Goal: Task Accomplishment & Management: Use online tool/utility

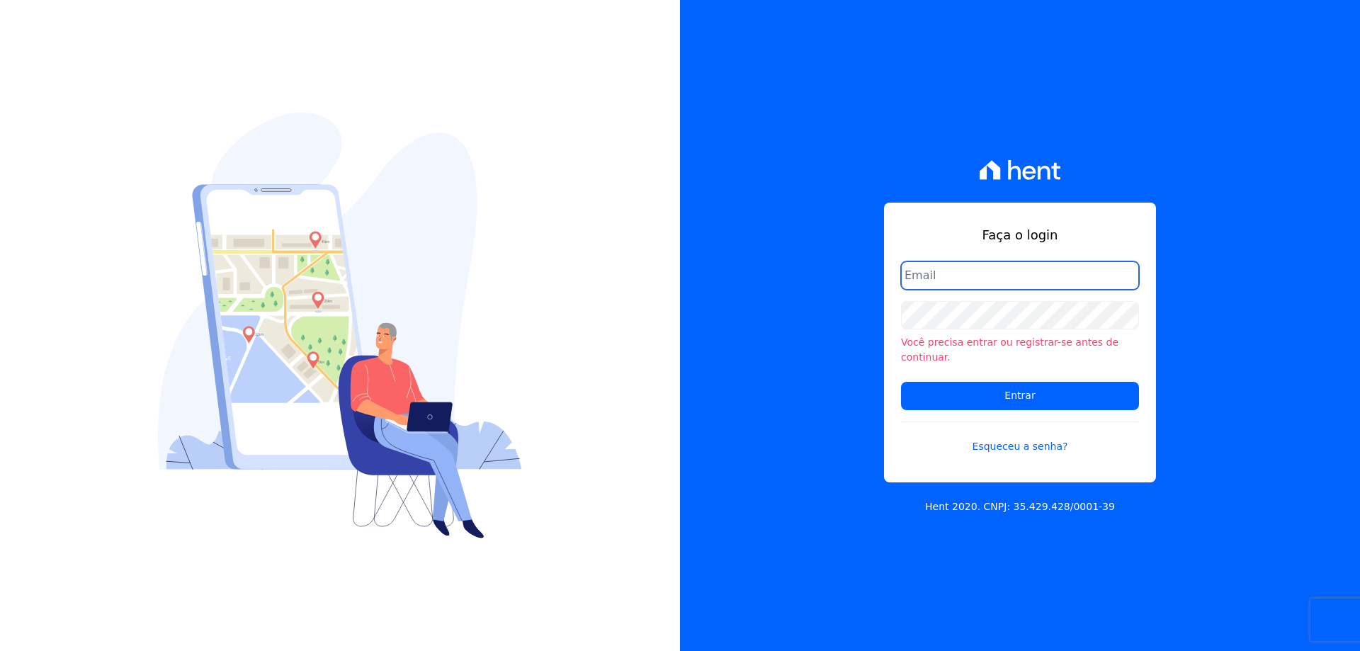
click at [918, 285] on input "email" at bounding box center [1020, 275] width 238 height 28
click at [1080, 285] on input "financeiro@vlbarros.com.br" at bounding box center [1020, 275] width 238 height 28
type input "financeiro@vlbarros.com.br"
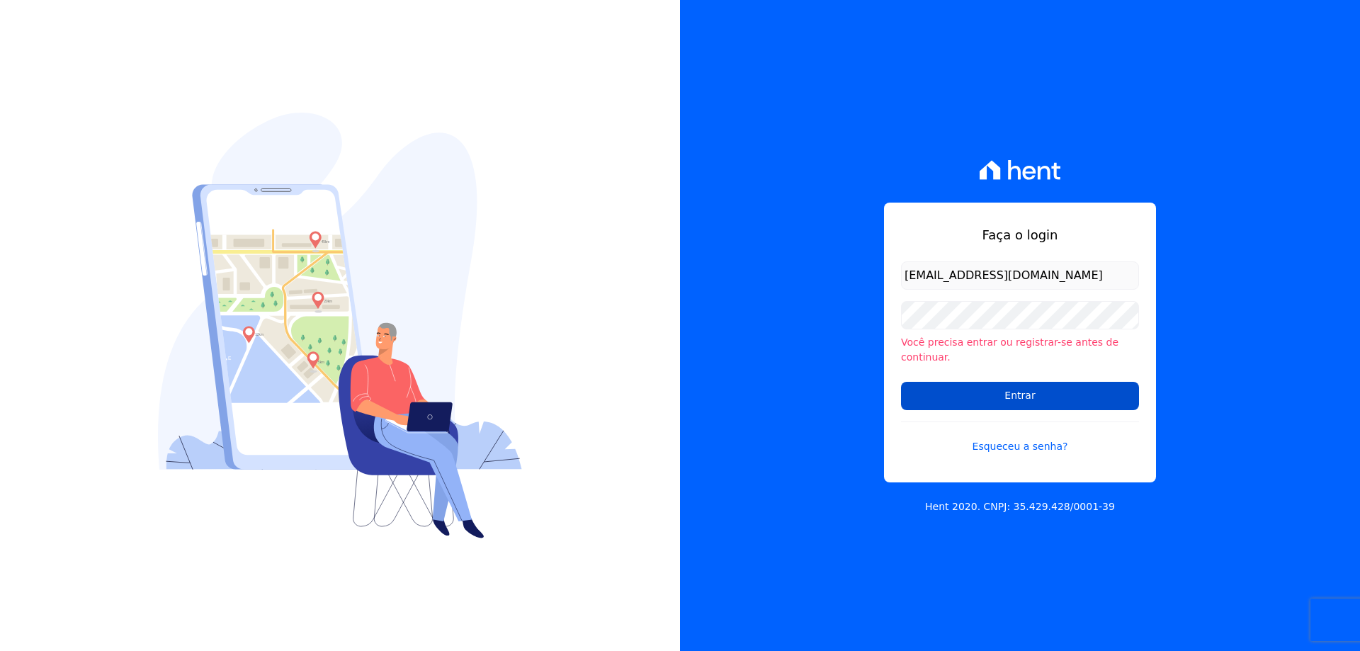
click at [1016, 386] on input "Entrar" at bounding box center [1020, 396] width 238 height 28
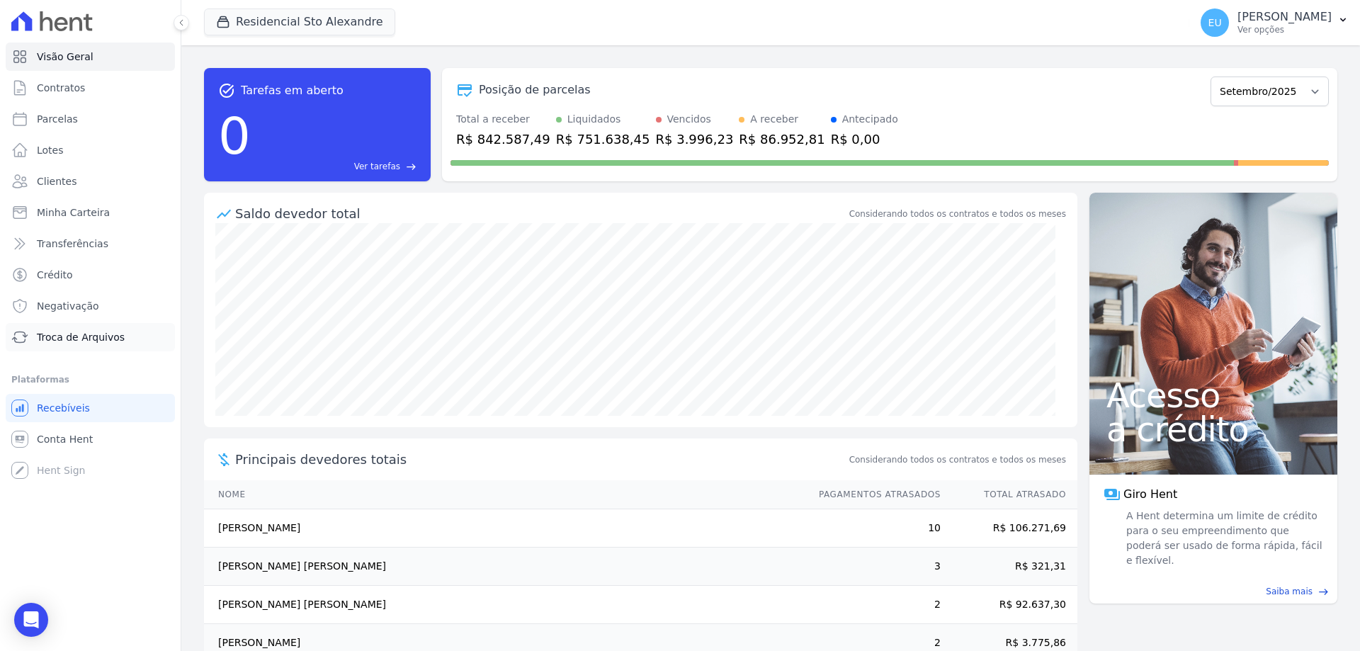
click at [79, 332] on span "Troca de Arquivos" at bounding box center [81, 337] width 88 height 14
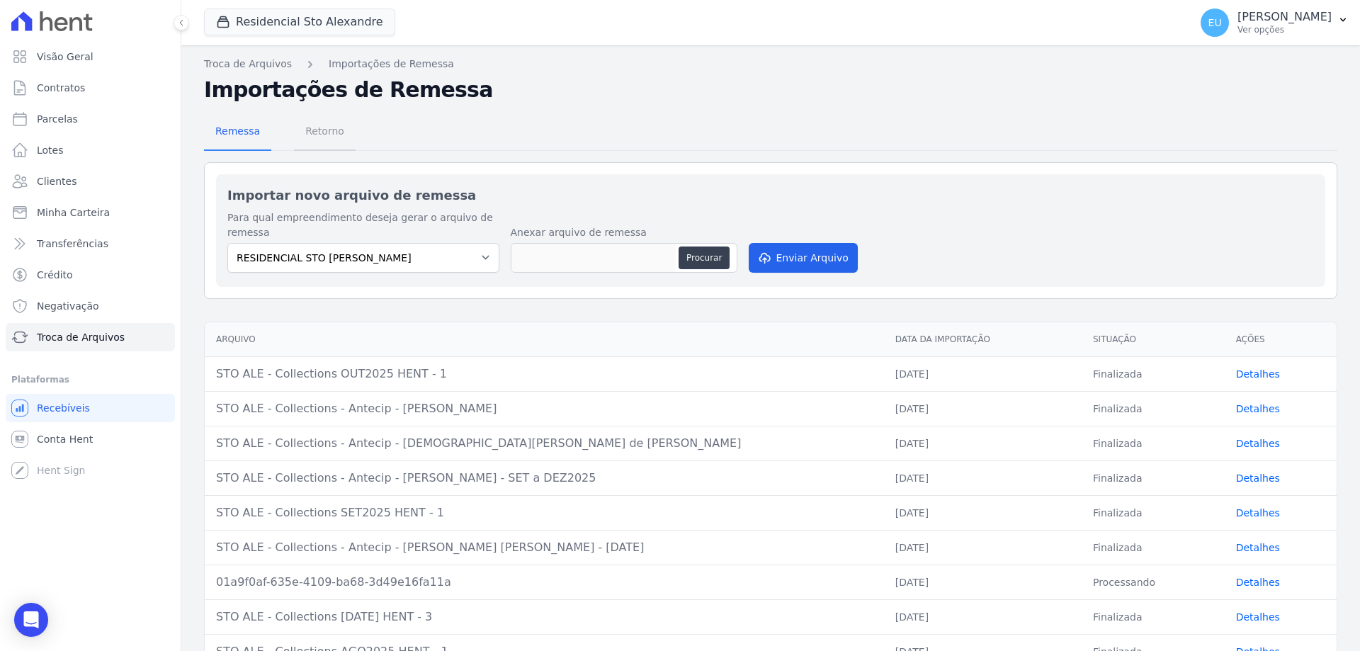
click at [307, 130] on span "Retorno" at bounding box center [325, 131] width 56 height 28
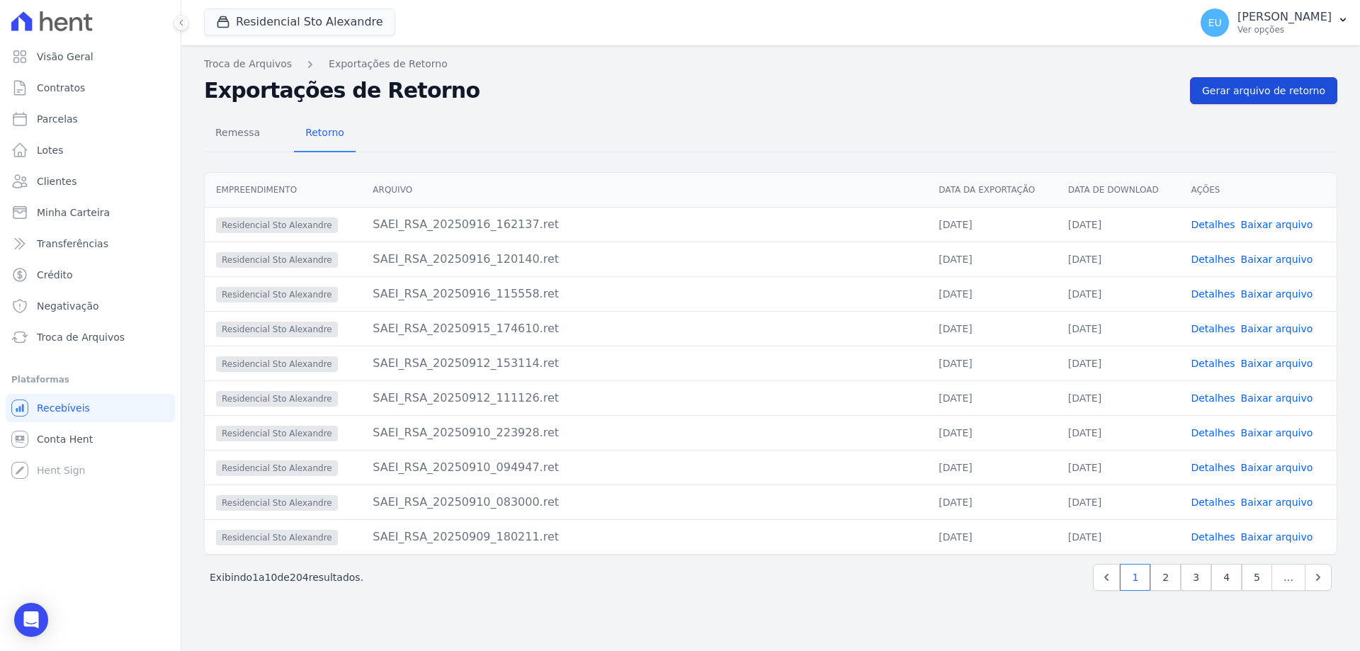
click at [1263, 91] on span "Gerar arquivo de retorno" at bounding box center [1263, 91] width 123 height 14
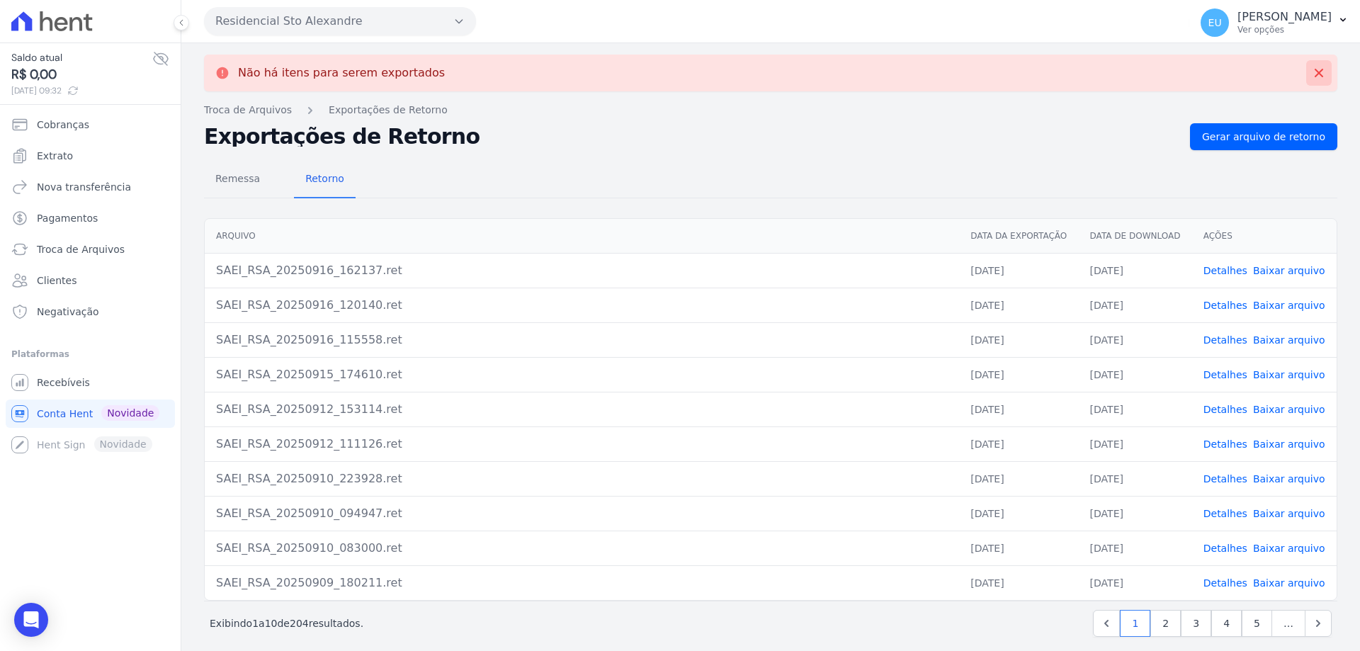
click at [1312, 73] on icon at bounding box center [1319, 73] width 14 height 14
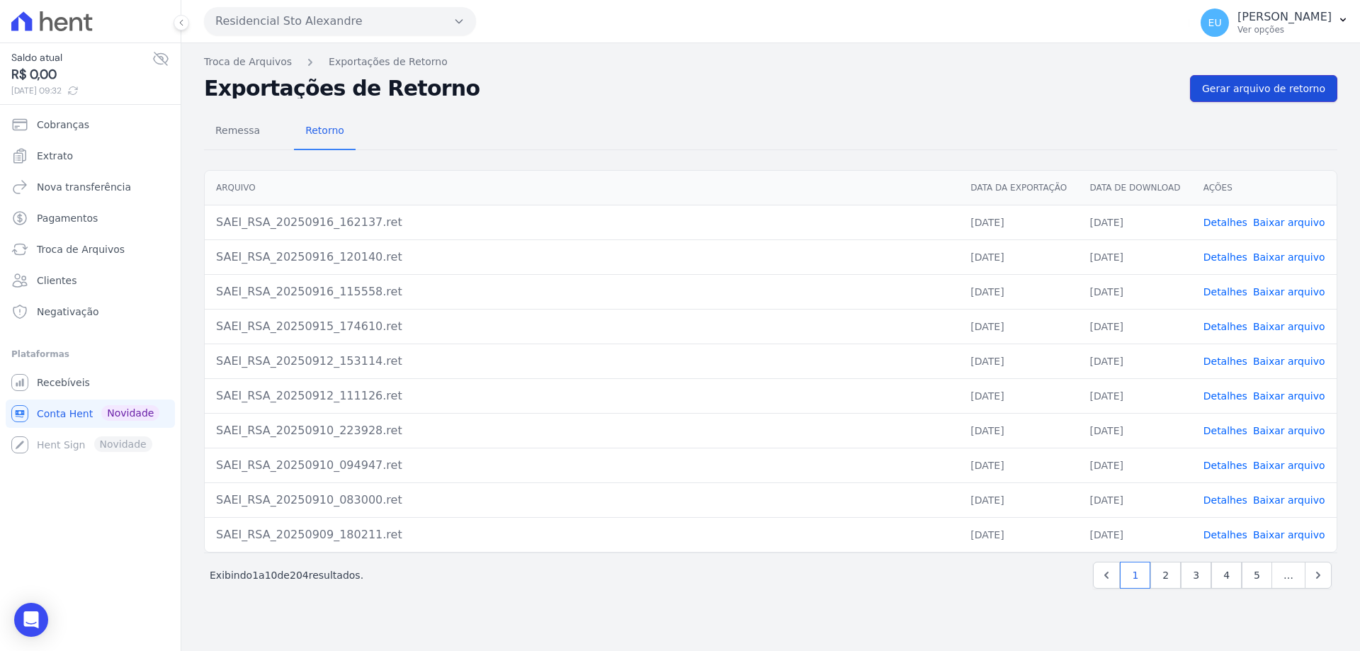
click at [1273, 84] on span "Gerar arquivo de retorno" at bounding box center [1263, 88] width 123 height 14
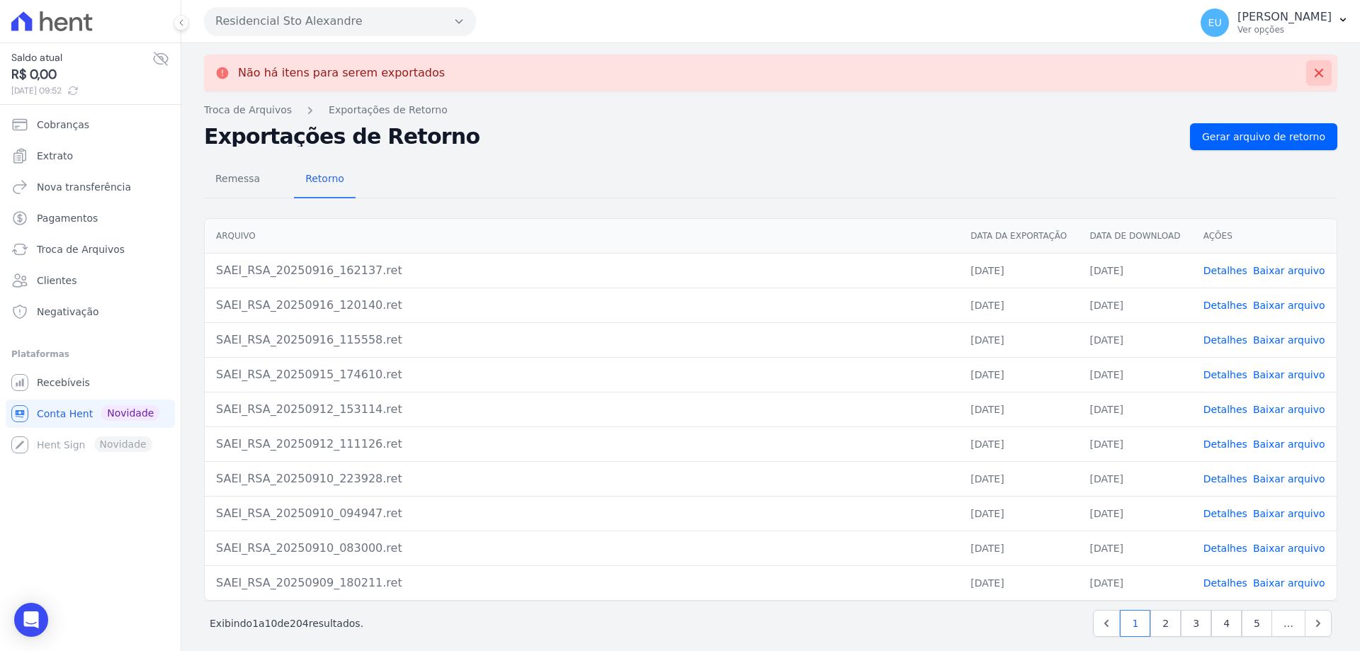
click at [1312, 73] on icon at bounding box center [1319, 73] width 14 height 14
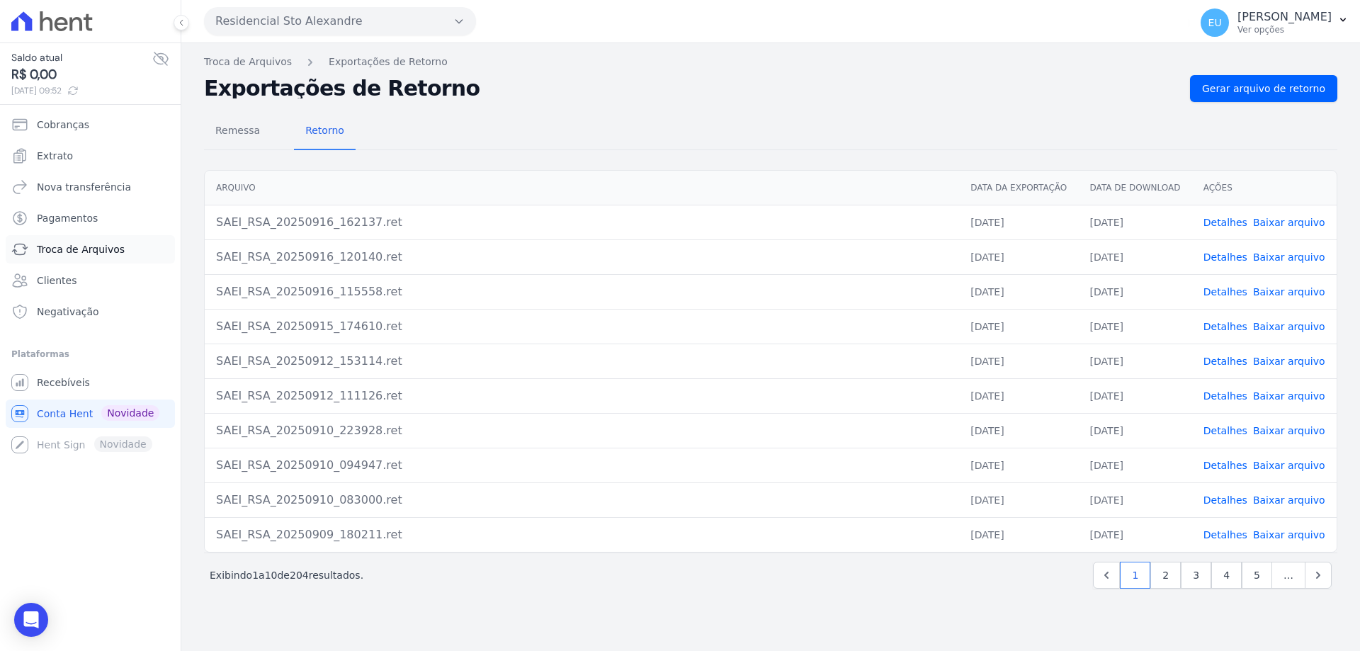
click at [78, 247] on span "Troca de Arquivos" at bounding box center [81, 249] width 88 height 14
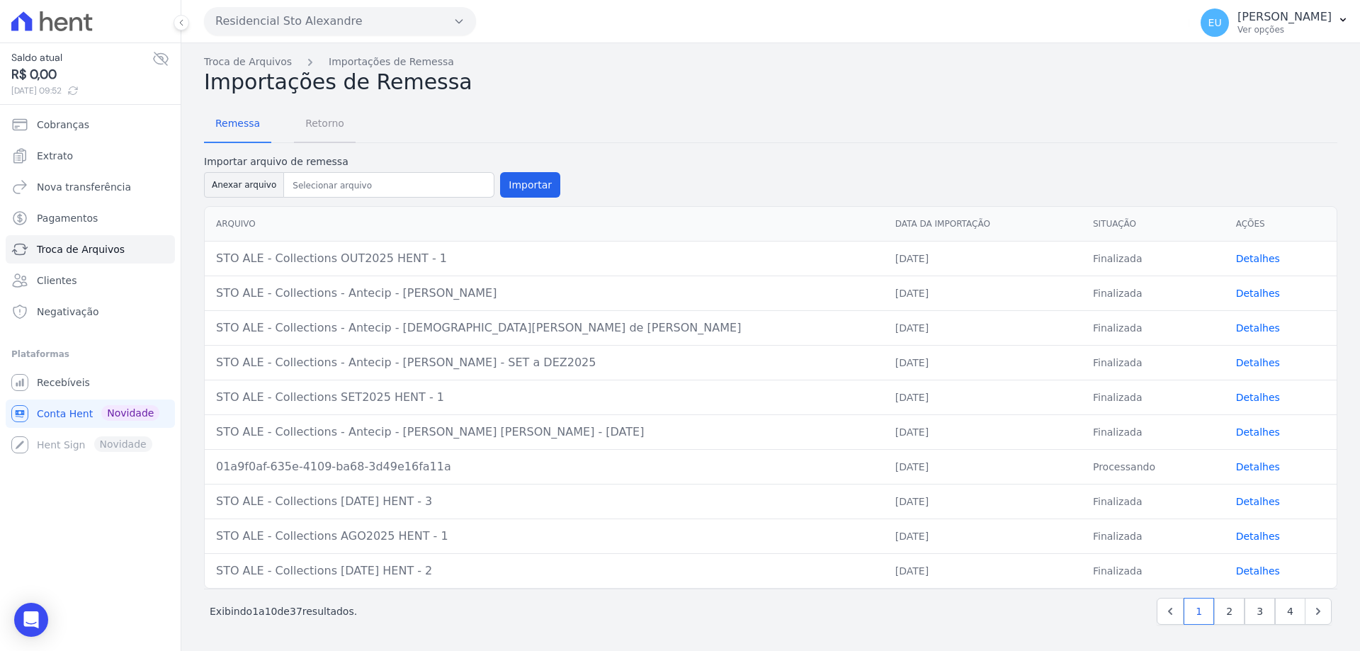
click at [324, 122] on span "Retorno" at bounding box center [325, 123] width 56 height 28
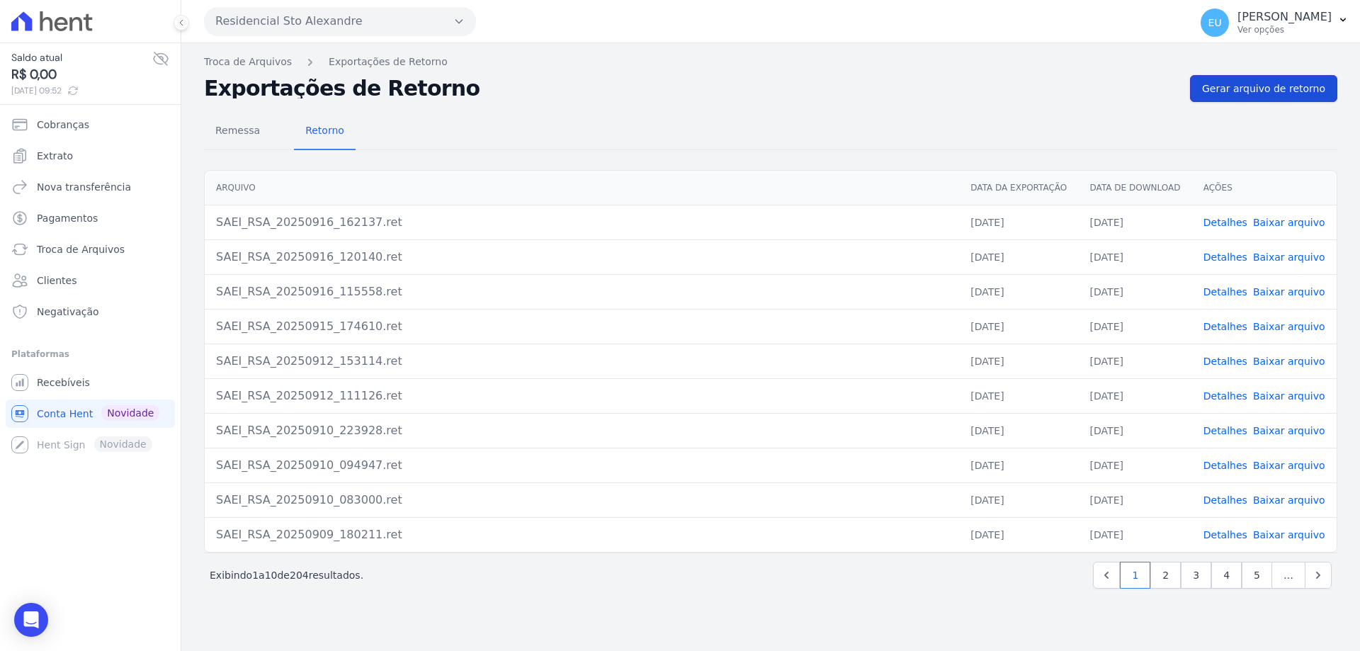
click at [1262, 88] on span "Gerar arquivo de retorno" at bounding box center [1263, 88] width 123 height 14
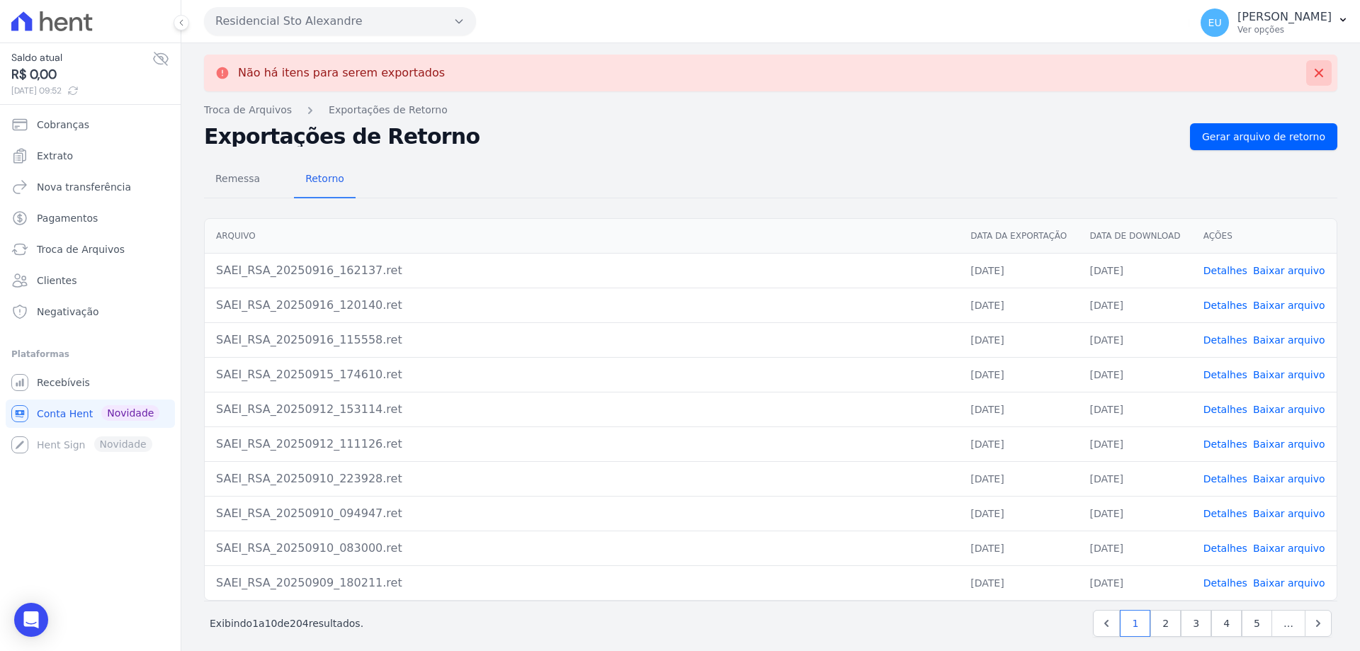
click at [1315, 72] on icon at bounding box center [1319, 73] width 9 height 9
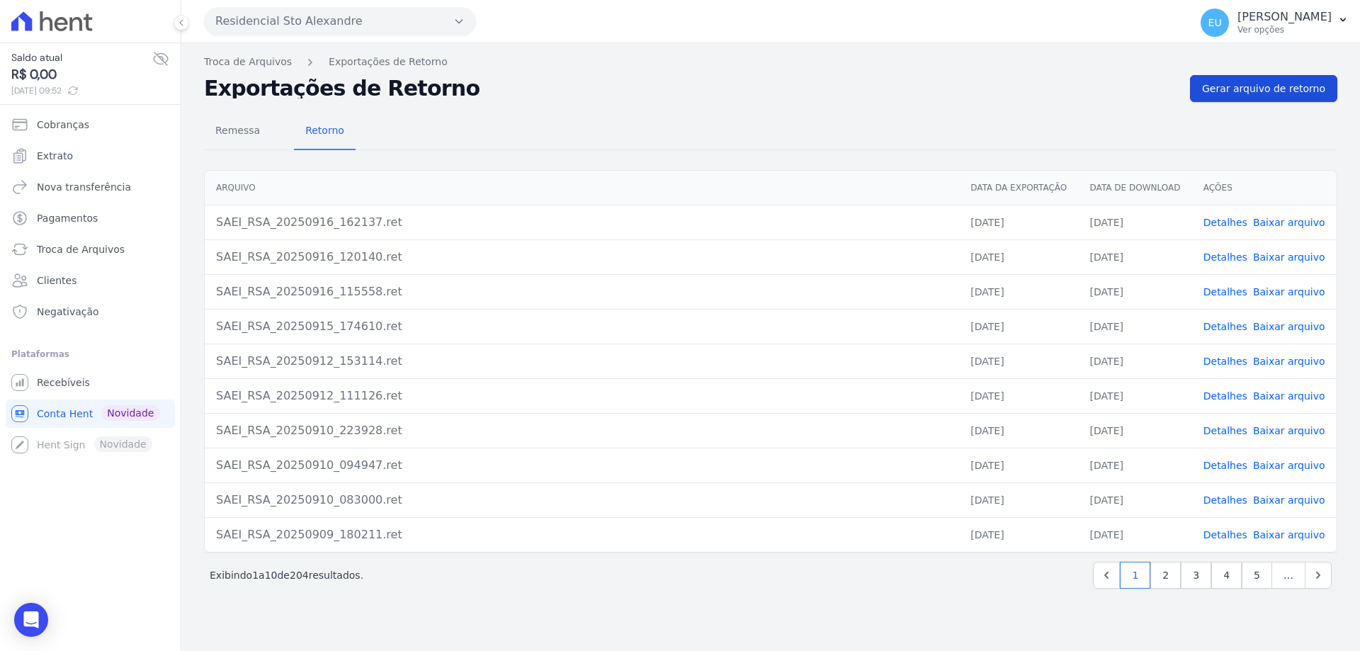
click at [1255, 84] on span "Gerar arquivo de retorno" at bounding box center [1263, 88] width 123 height 14
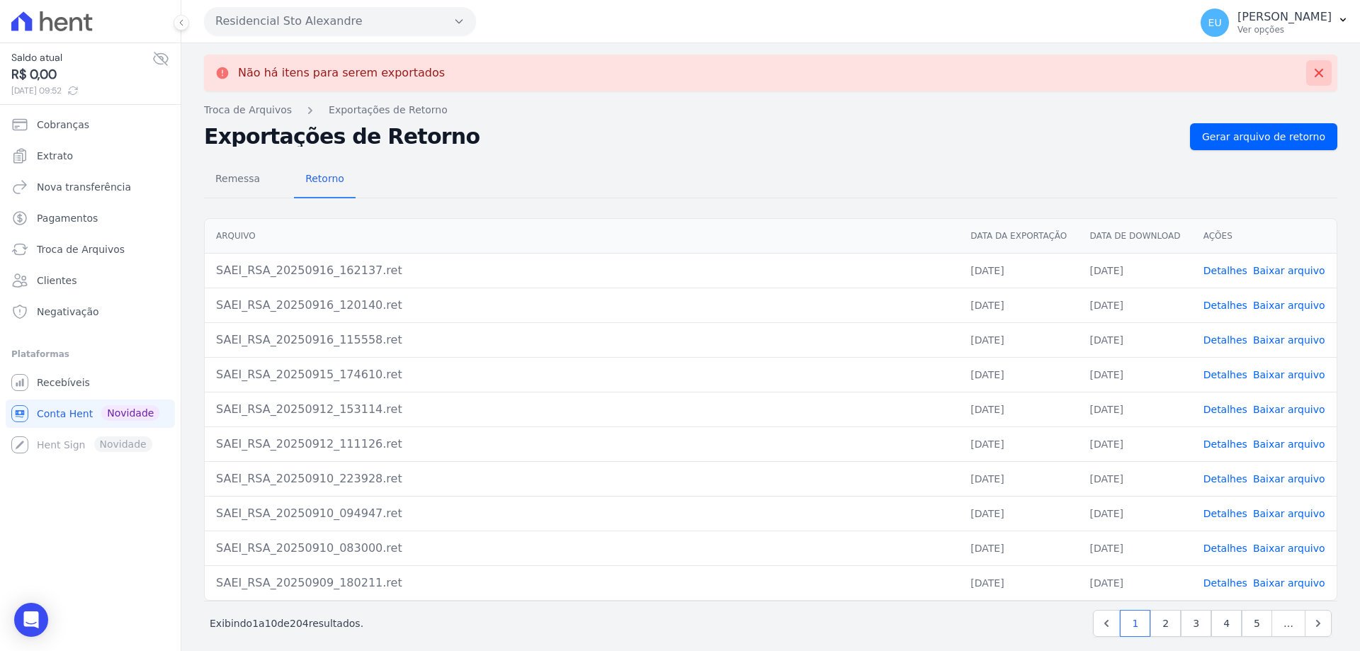
click at [1315, 71] on icon at bounding box center [1319, 73] width 9 height 9
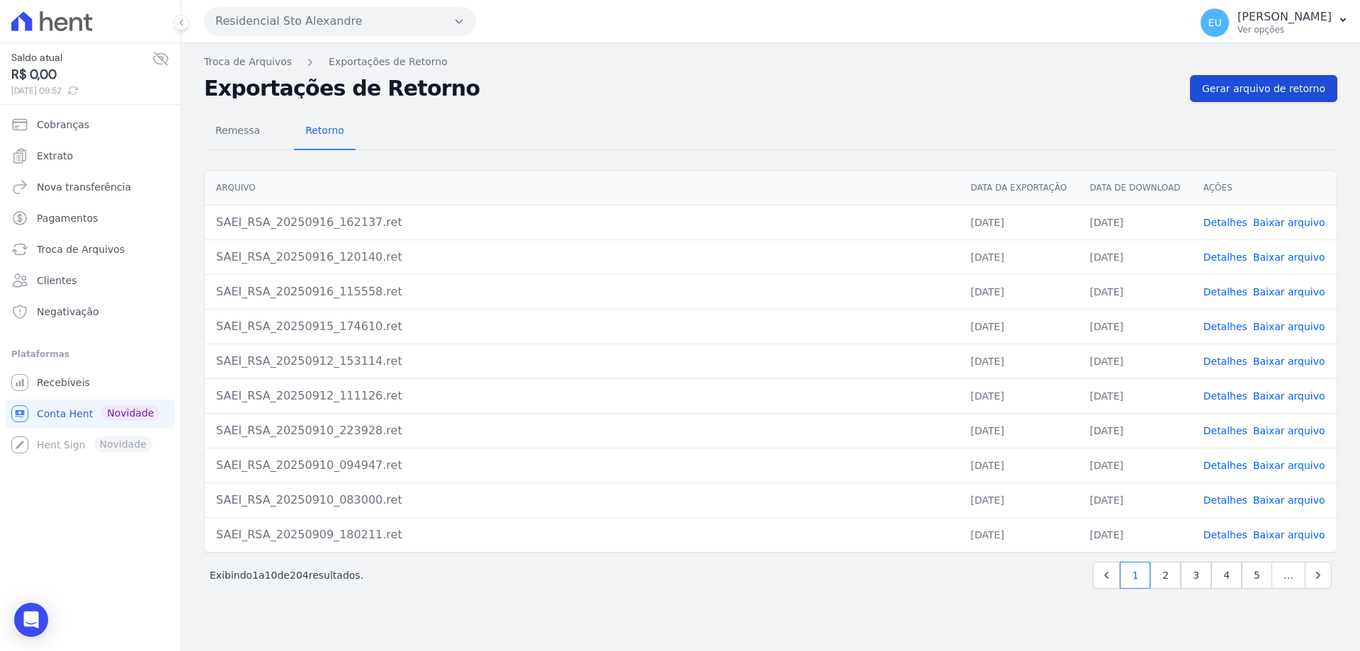
click at [1298, 86] on span "Gerar arquivo de retorno" at bounding box center [1263, 88] width 123 height 14
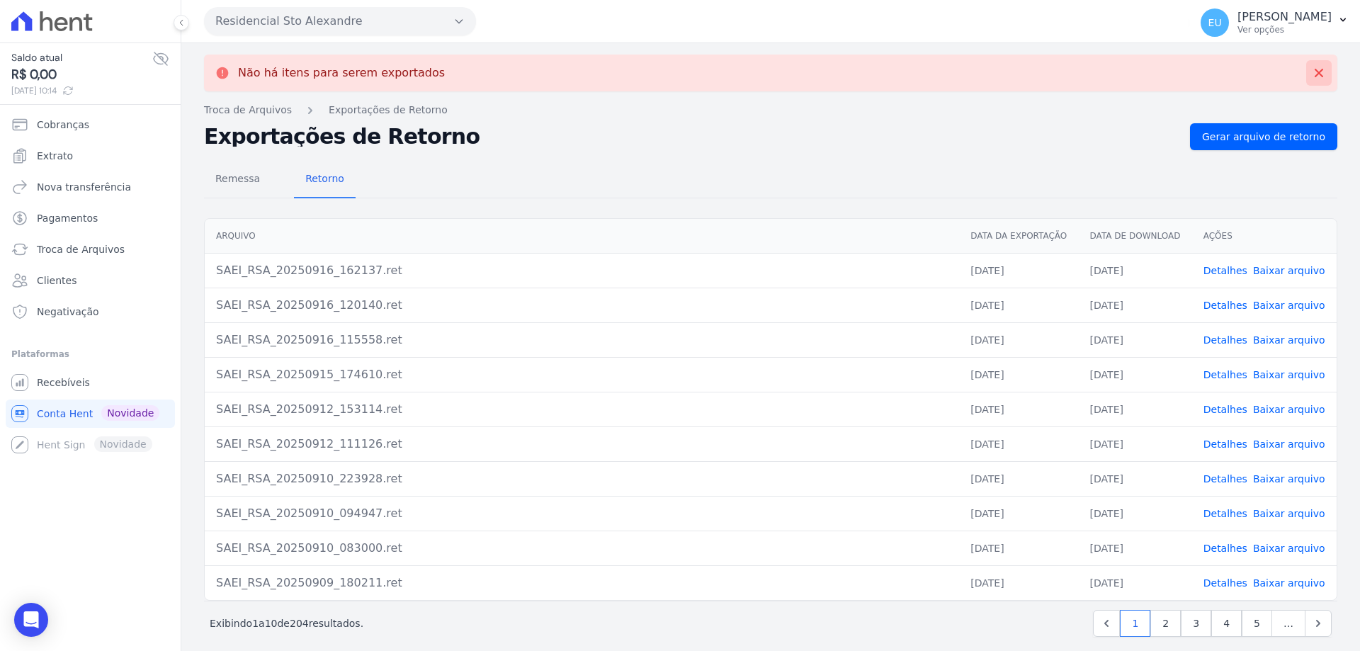
click at [1315, 72] on icon at bounding box center [1319, 73] width 9 height 9
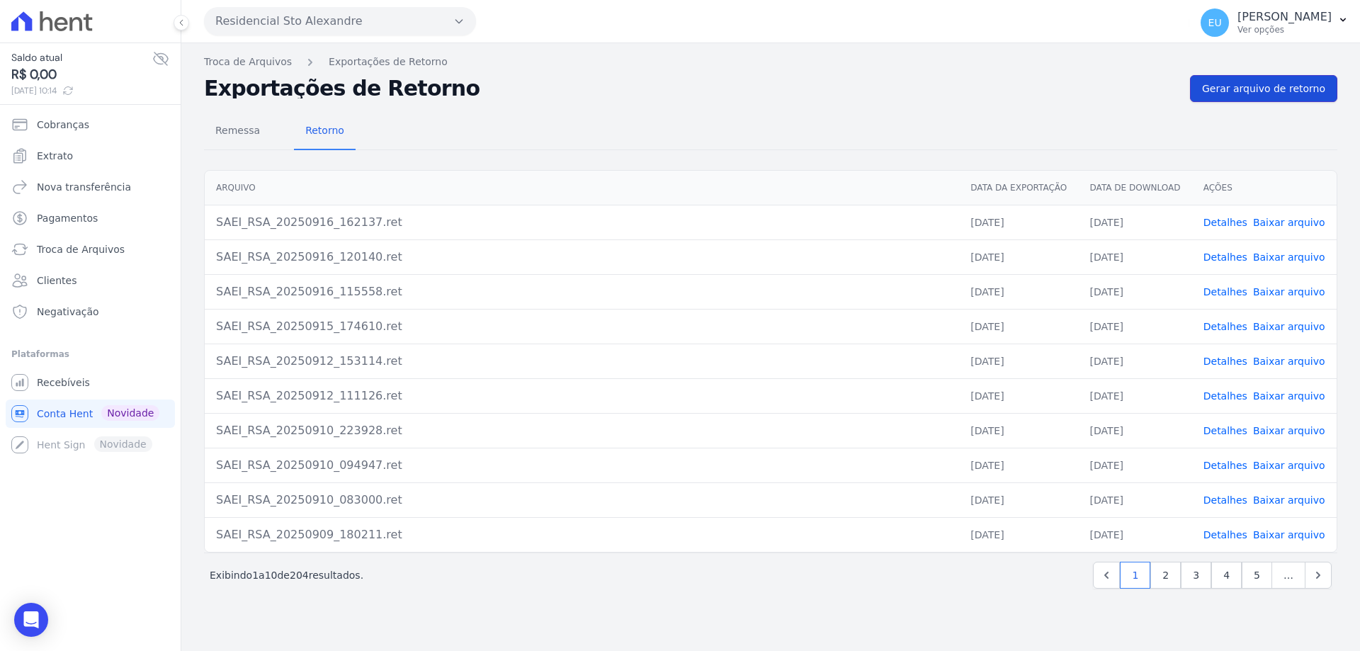
click at [1263, 84] on span "Gerar arquivo de retorno" at bounding box center [1263, 88] width 123 height 14
click at [83, 244] on span "Troca de Arquivos" at bounding box center [81, 249] width 88 height 14
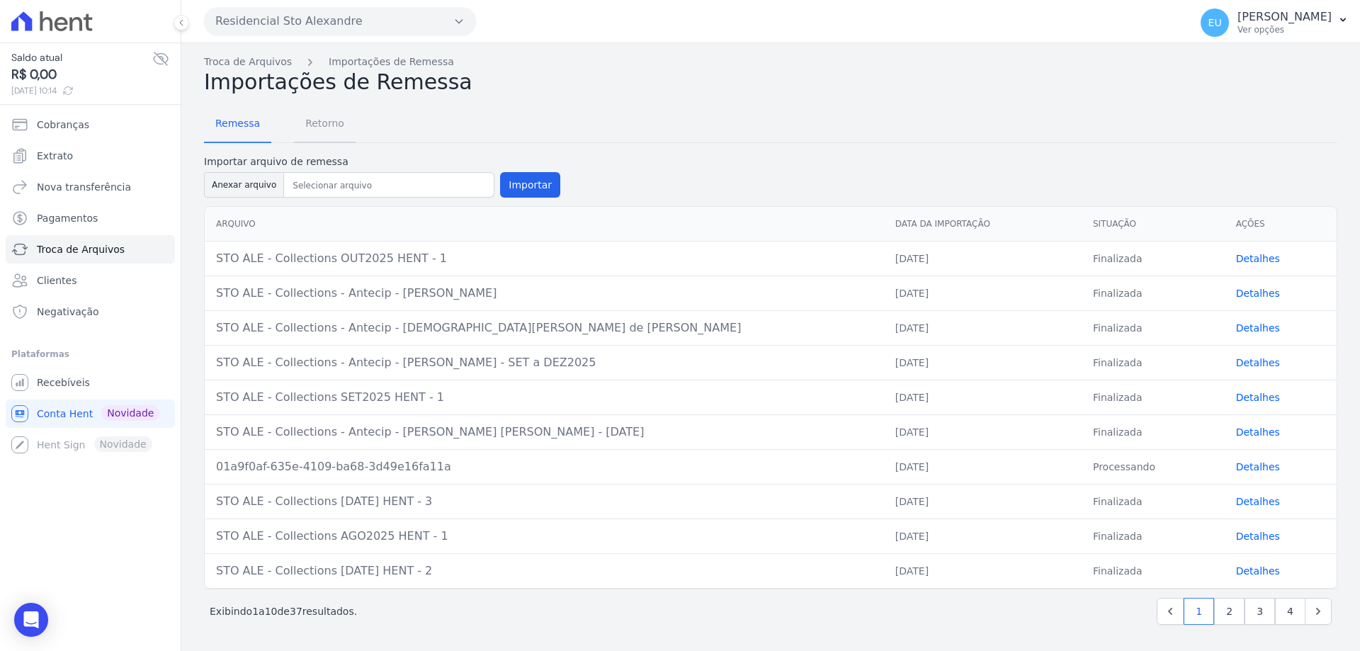
click at [317, 121] on span "Retorno" at bounding box center [325, 123] width 56 height 28
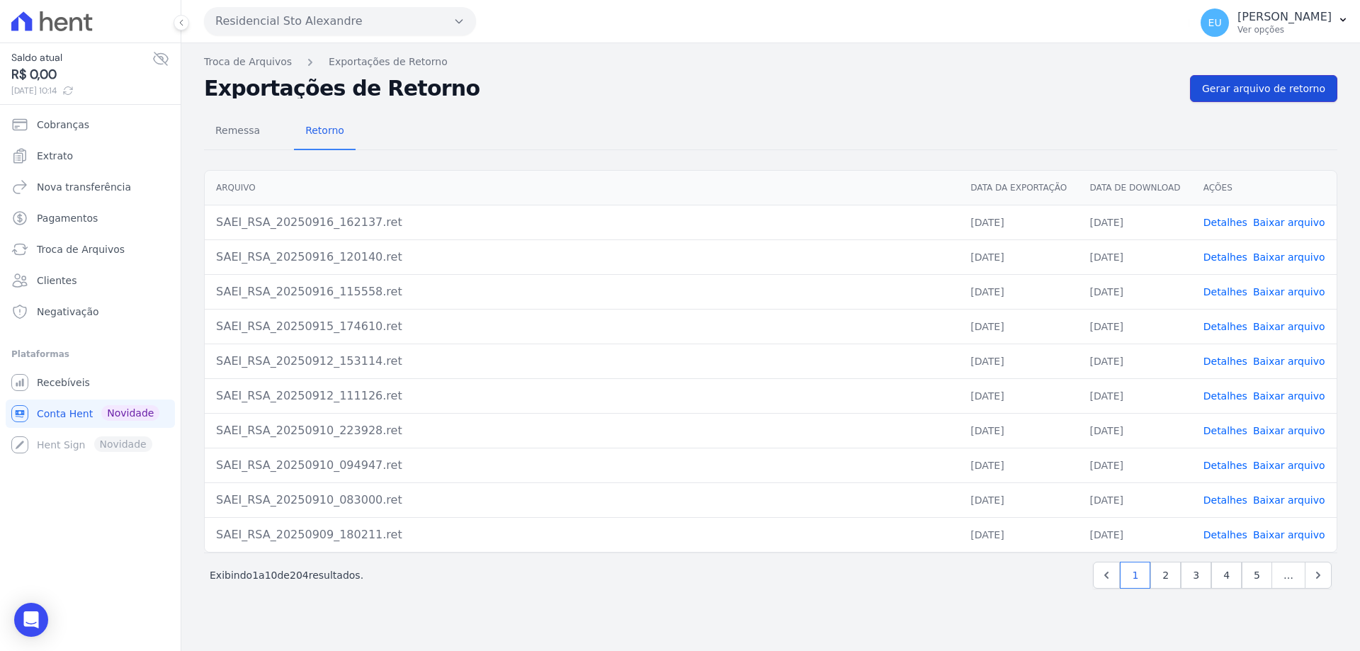
click at [1265, 87] on span "Gerar arquivo de retorno" at bounding box center [1263, 88] width 123 height 14
click at [1260, 81] on span "Gerar arquivo de retorno" at bounding box center [1263, 88] width 123 height 14
click at [1260, 87] on span "Gerar arquivo de retorno" at bounding box center [1263, 88] width 123 height 14
click at [1262, 86] on span "Gerar arquivo de retorno" at bounding box center [1263, 88] width 123 height 14
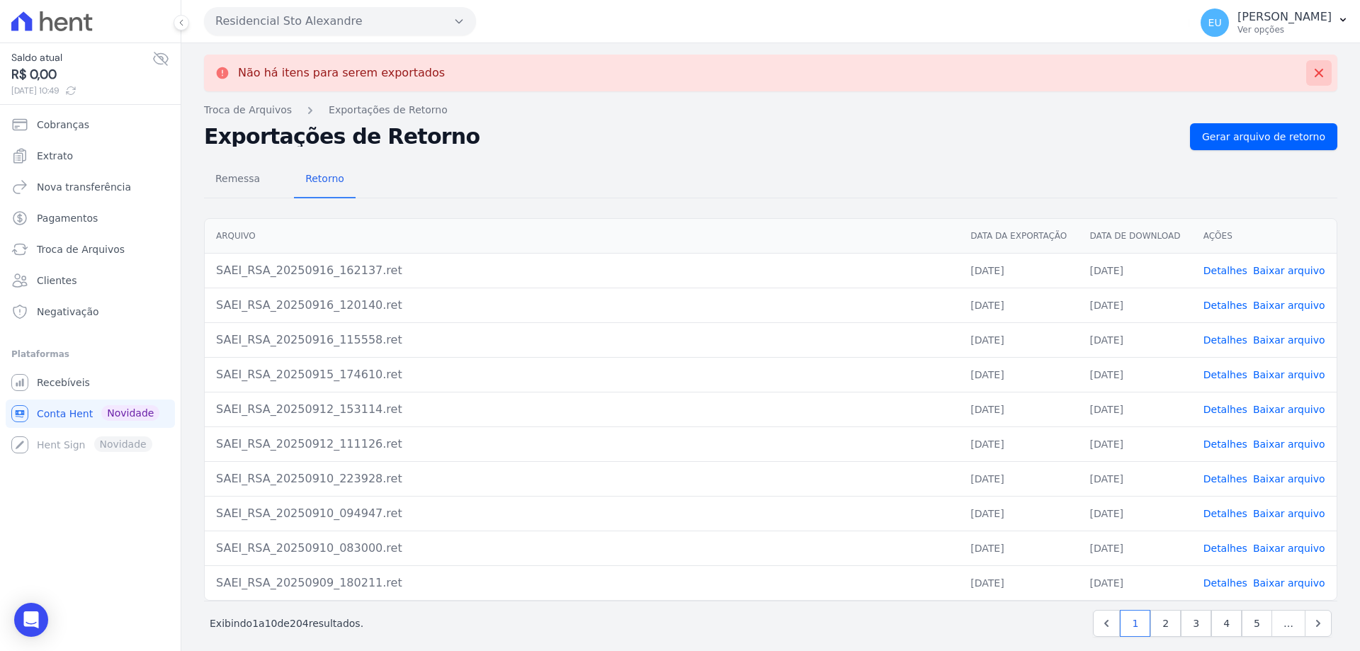
click at [1312, 70] on icon at bounding box center [1319, 73] width 14 height 14
